Goal: Task Accomplishment & Management: Use online tool/utility

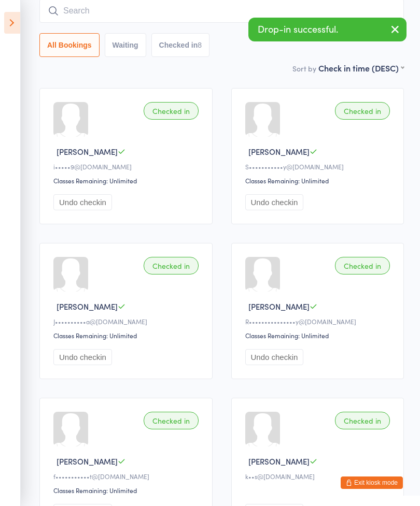
click at [13, 19] on icon at bounding box center [12, 23] width 16 height 22
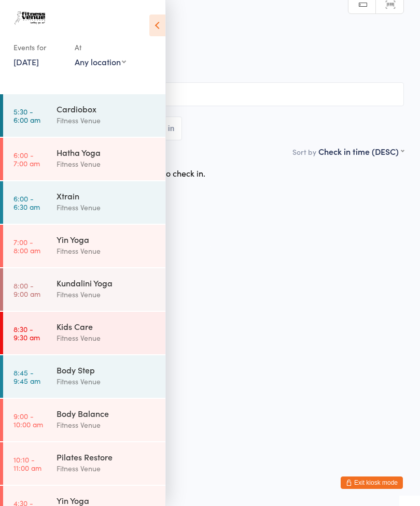
click at [299, 349] on html "You have now entered Kiosk Mode. Members will be able to check themselves in us…" at bounding box center [210, 253] width 420 height 506
click at [160, 28] on icon at bounding box center [157, 26] width 16 height 22
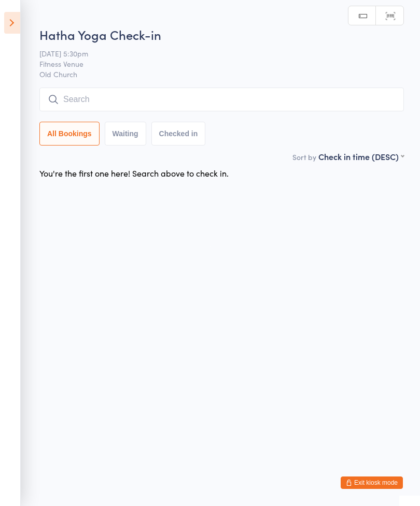
click at [276, 109] on input "search" at bounding box center [221, 100] width 364 height 24
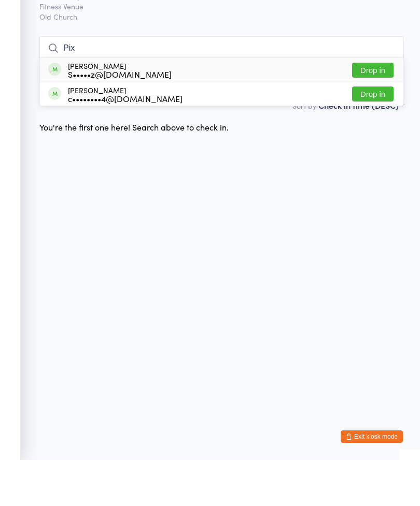
type input "Pix"
click at [152, 104] on div "[PERSON_NAME] S•••••z@[DOMAIN_NAME] Drop in" at bounding box center [221, 116] width 363 height 24
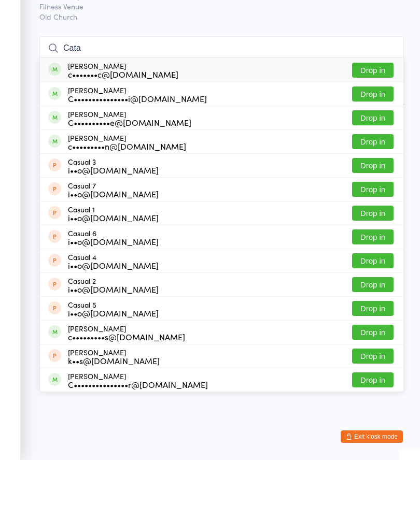
type input "Cata"
click at [372, 109] on button "Drop in" at bounding box center [372, 116] width 41 height 15
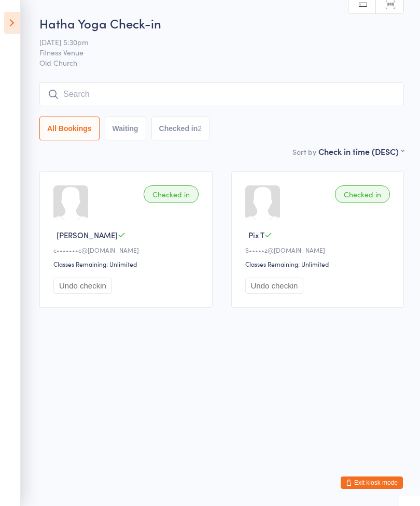
click at [196, 100] on input "search" at bounding box center [221, 94] width 364 height 24
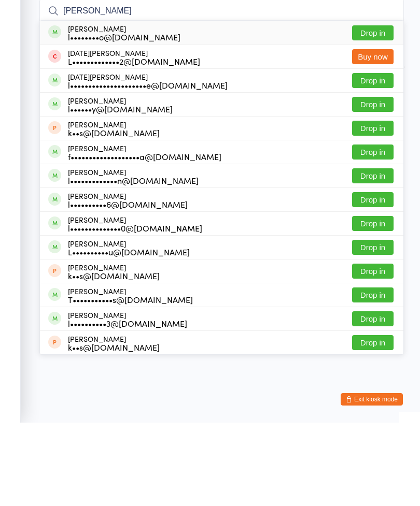
type input "[PERSON_NAME]"
click at [379, 109] on button "Drop in" at bounding box center [372, 116] width 41 height 15
